Goal: Find specific page/section: Find specific page/section

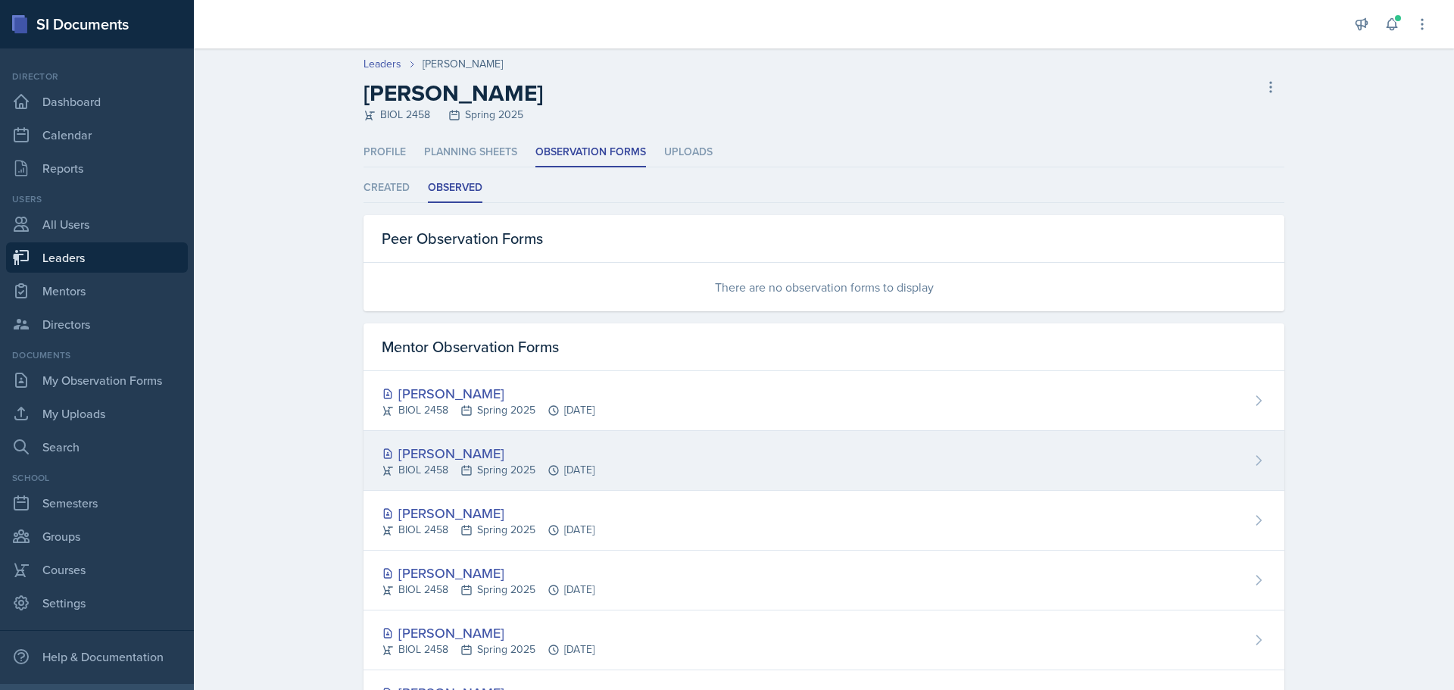
scroll to position [314, 0]
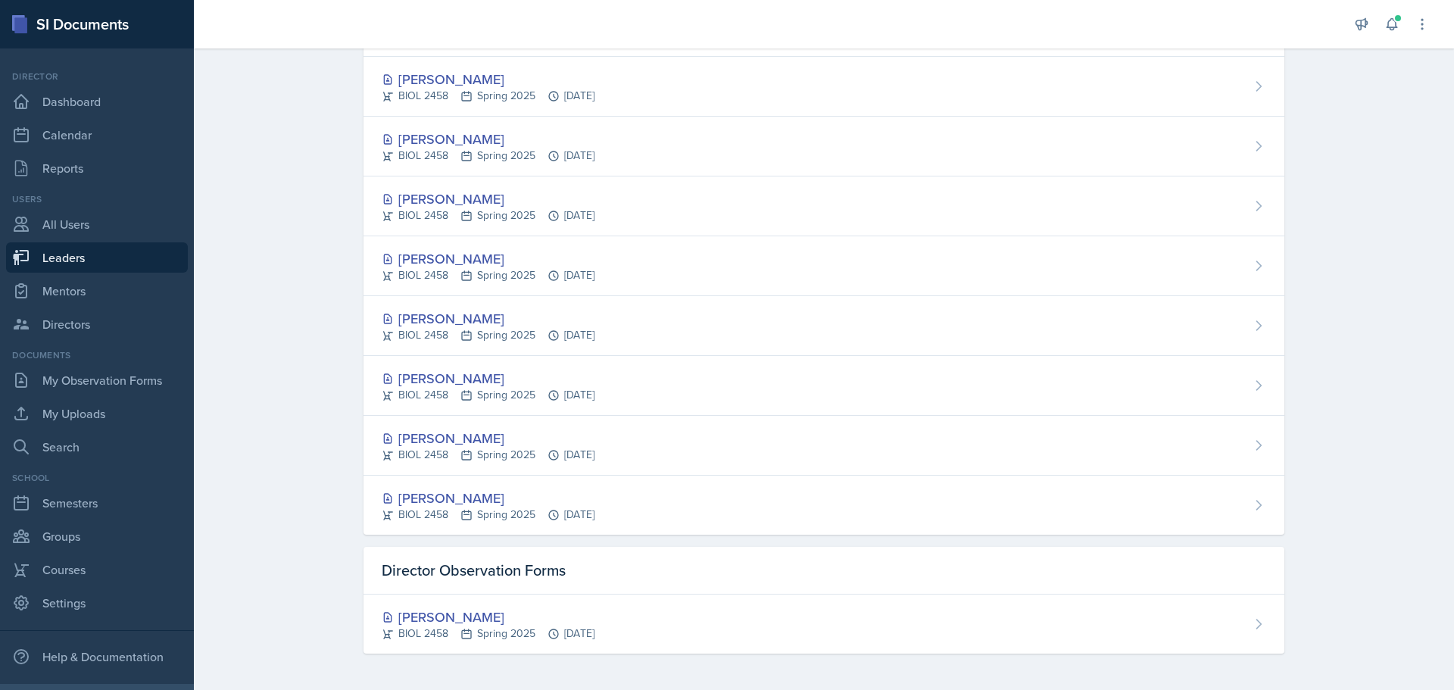
drag, startPoint x: 55, startPoint y: 259, endPoint x: 64, endPoint y: 257, distance: 9.4
click at [55, 259] on link "Leaders" at bounding box center [97, 257] width 182 height 30
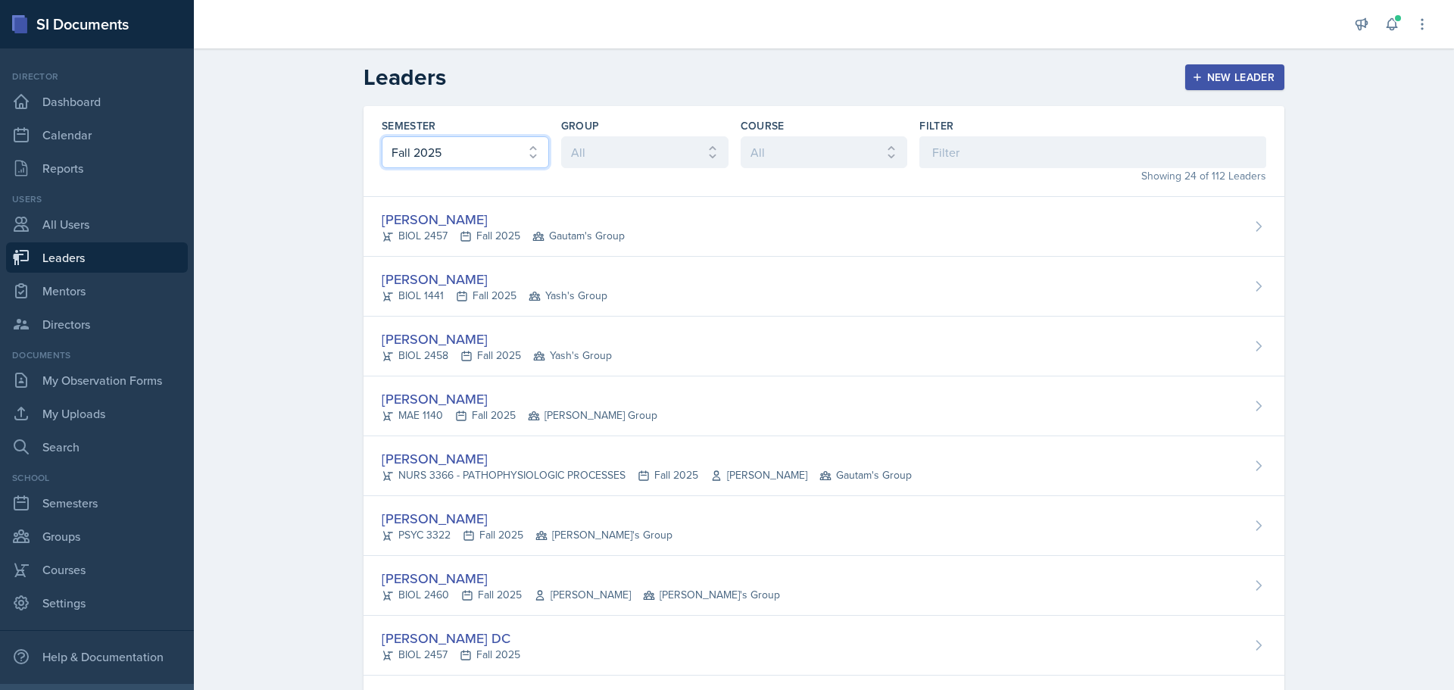
click at [478, 143] on select "All Fall 2025 Spring 2025 Fall 2024 Spring 2024 Fall 2023" at bounding box center [465, 152] width 167 height 32
select select "a681a9dd-bef2-4d44-b64a-82040801c701"
click at [382, 136] on select "All Fall 2025 Spring 2025 Fall 2024 Spring 2024 Fall 2023" at bounding box center [465, 152] width 167 height 32
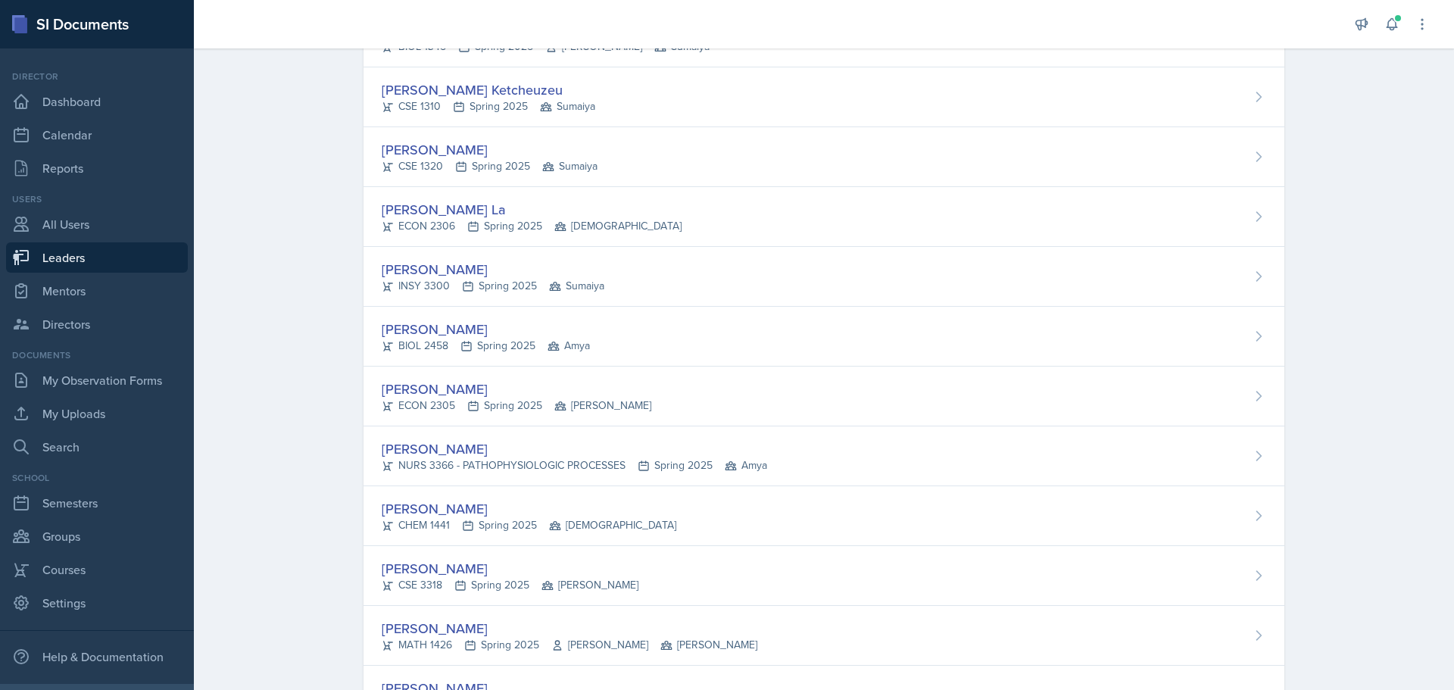
scroll to position [800, 0]
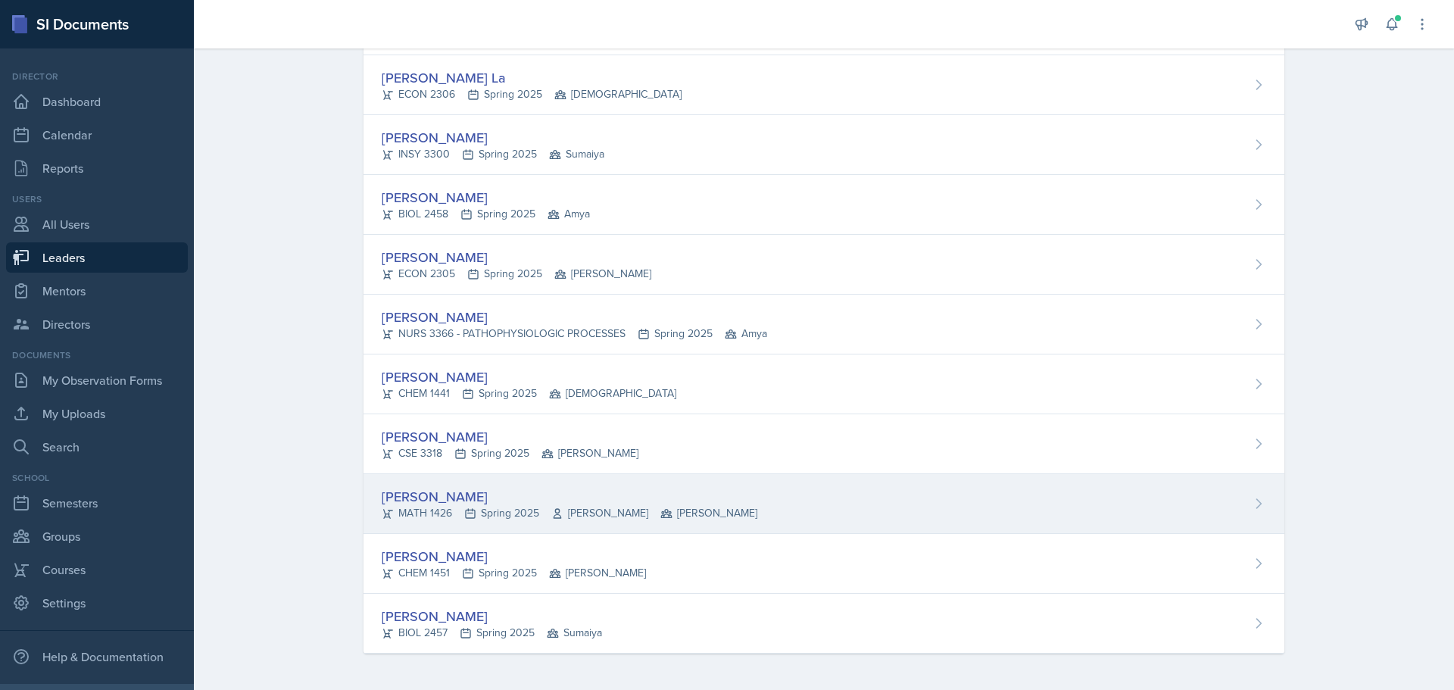
click at [395, 495] on div "[PERSON_NAME]" at bounding box center [570, 496] width 376 height 20
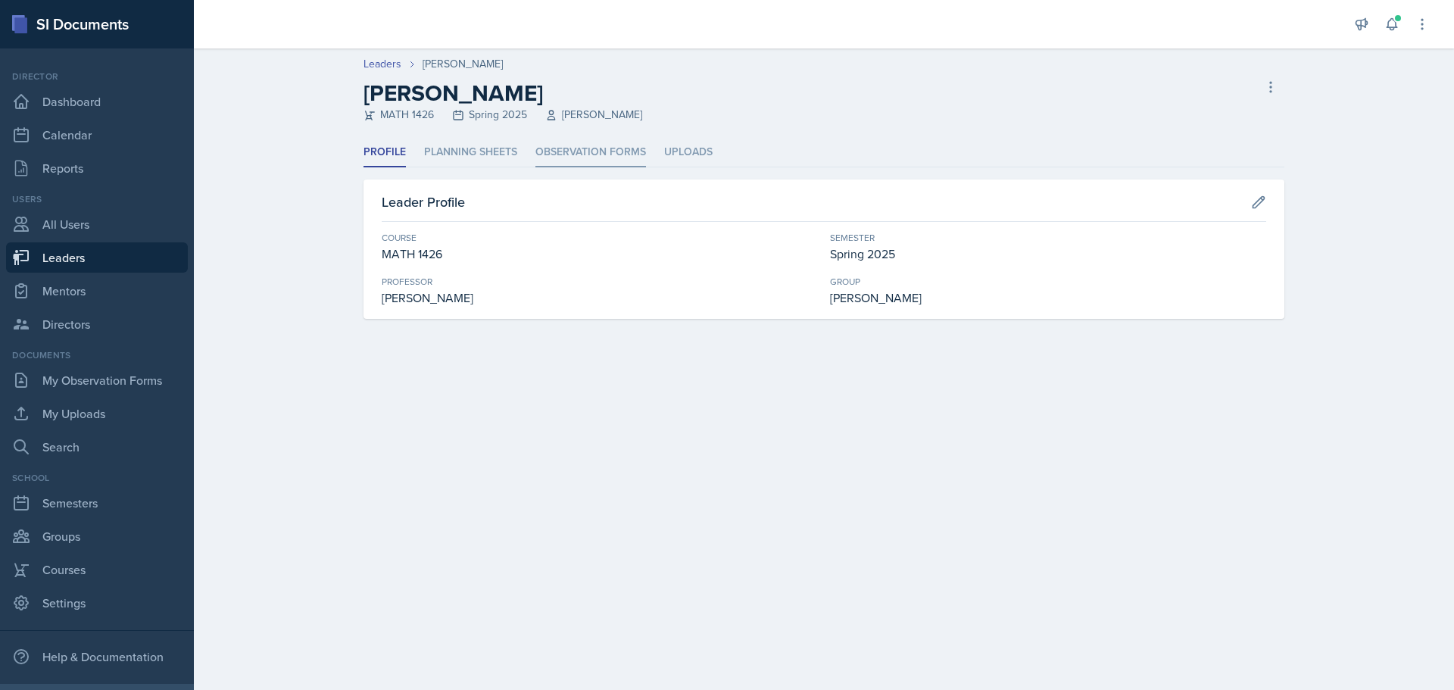
click at [549, 151] on li "Observation Forms" at bounding box center [590, 153] width 111 height 30
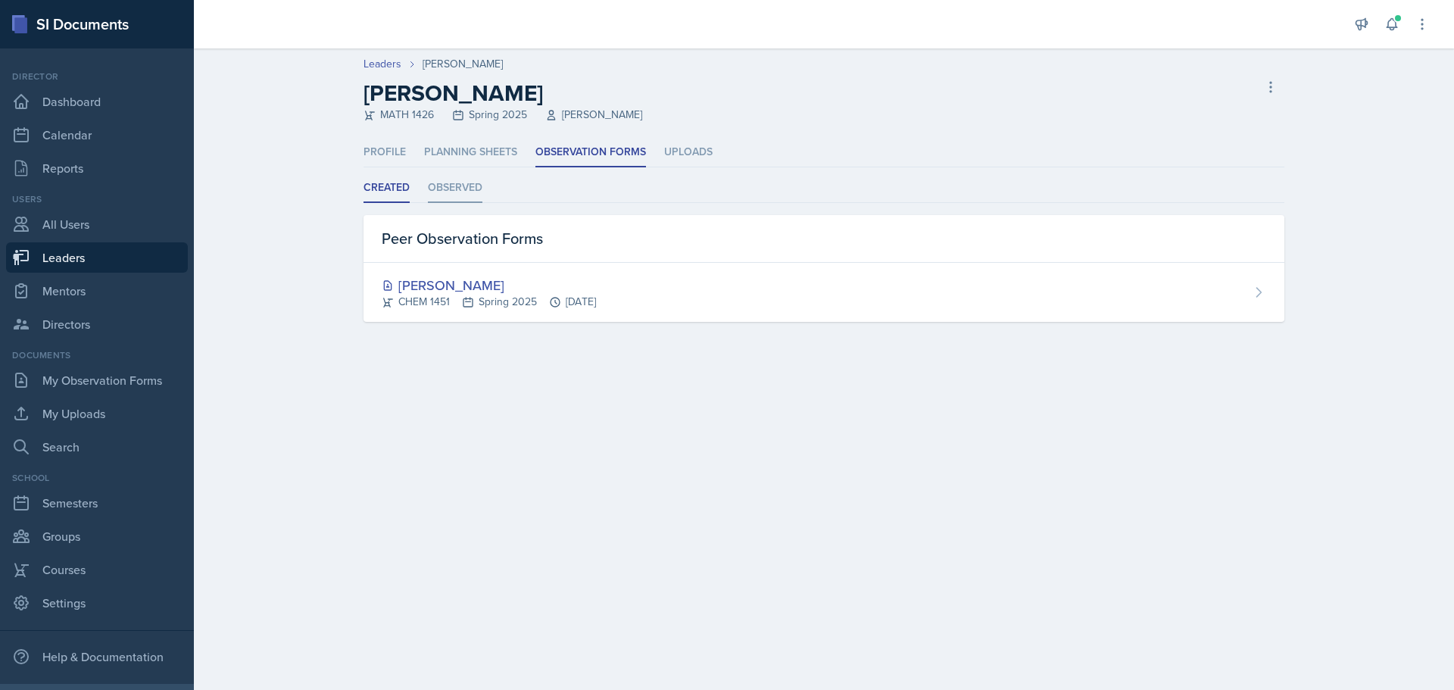
click at [442, 183] on li "Observed" at bounding box center [455, 188] width 55 height 30
